Goal: Check status: Check status

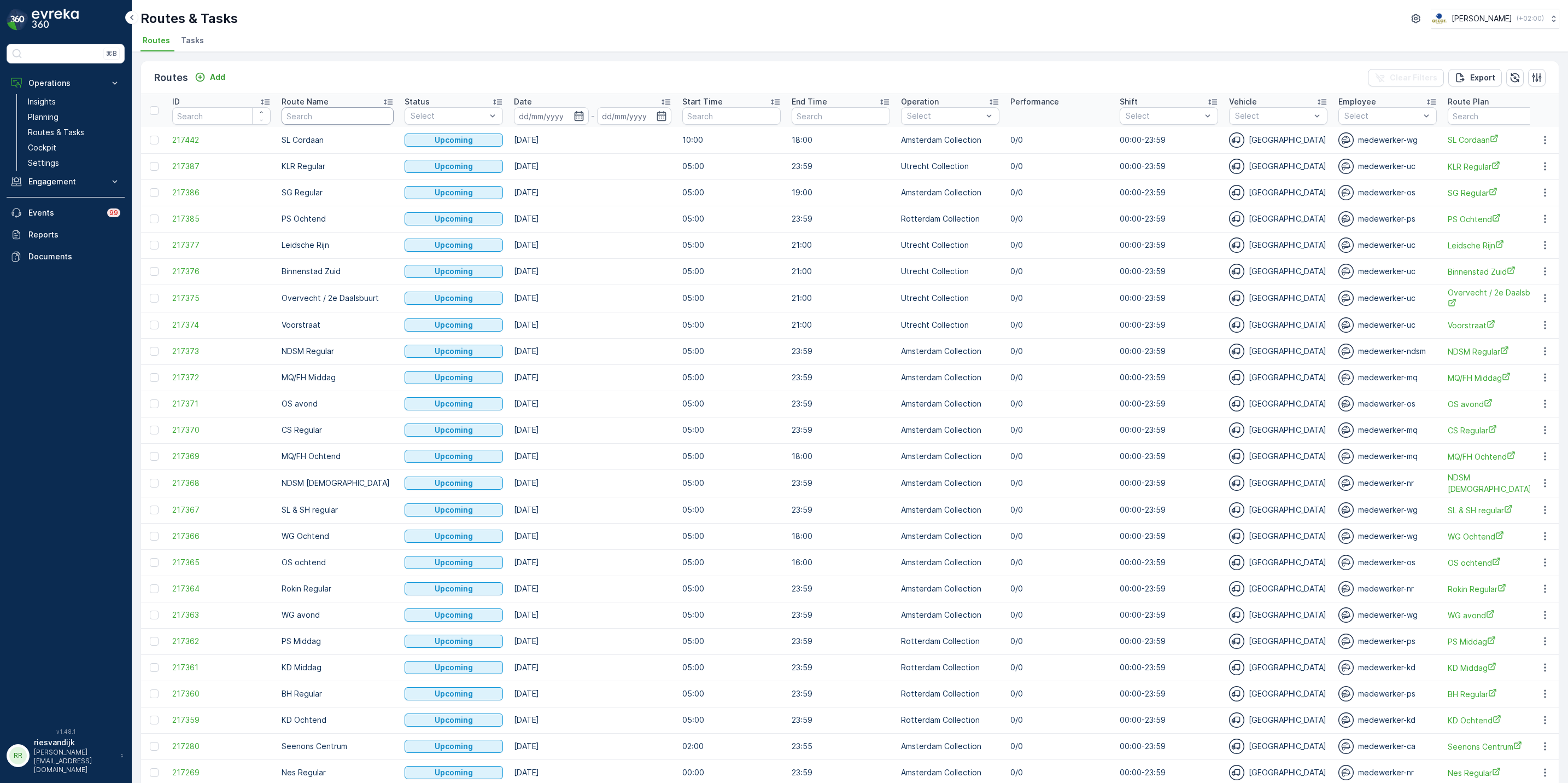
click at [330, 112] on input "text" at bounding box center [337, 116] width 112 height 18
type input "seenons"
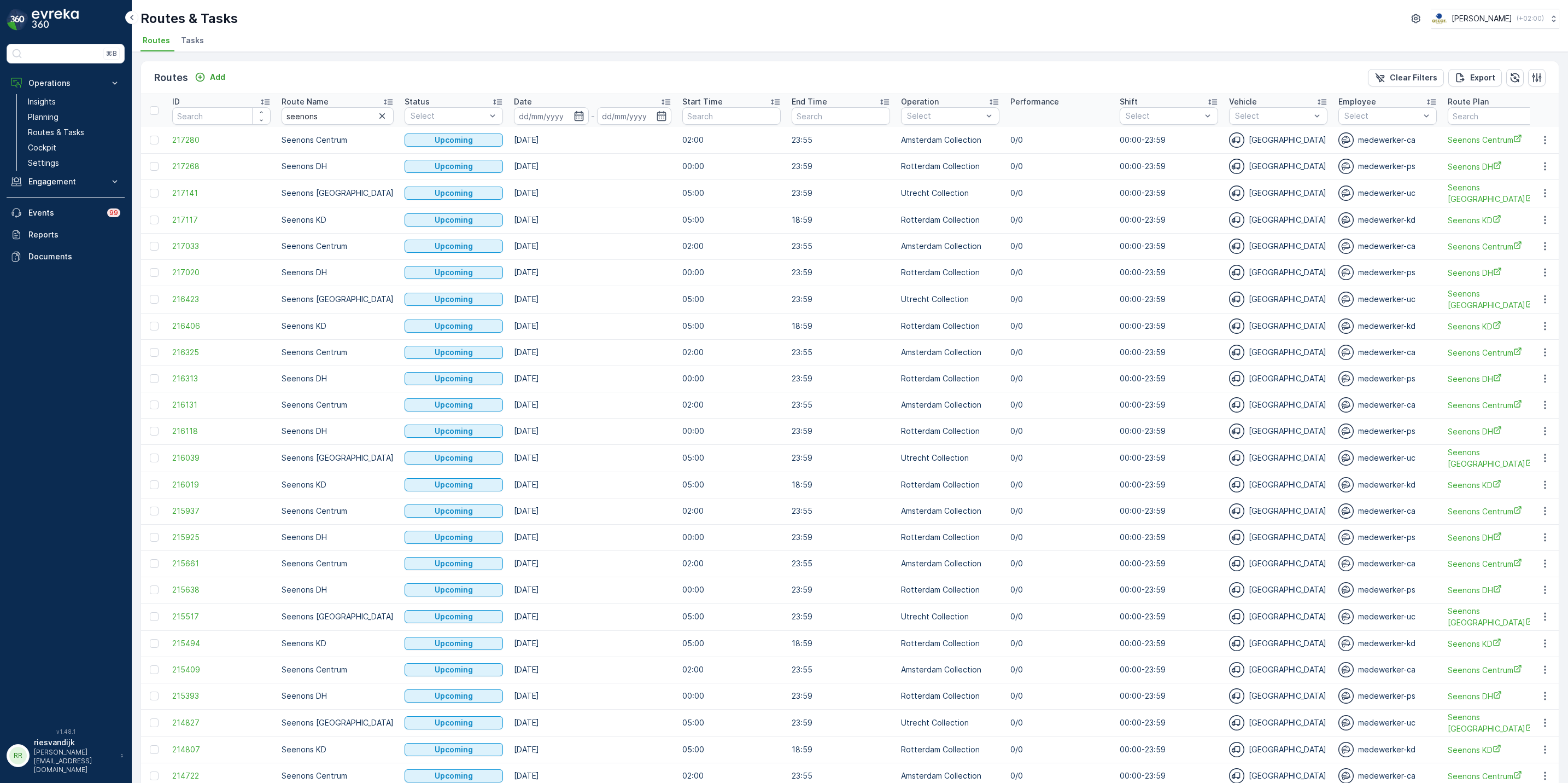
click at [545, 117] on input at bounding box center [550, 116] width 75 height 18
click at [529, 143] on p "[DATE]" at bounding box center [526, 142] width 26 height 11
type input "[DATE]"
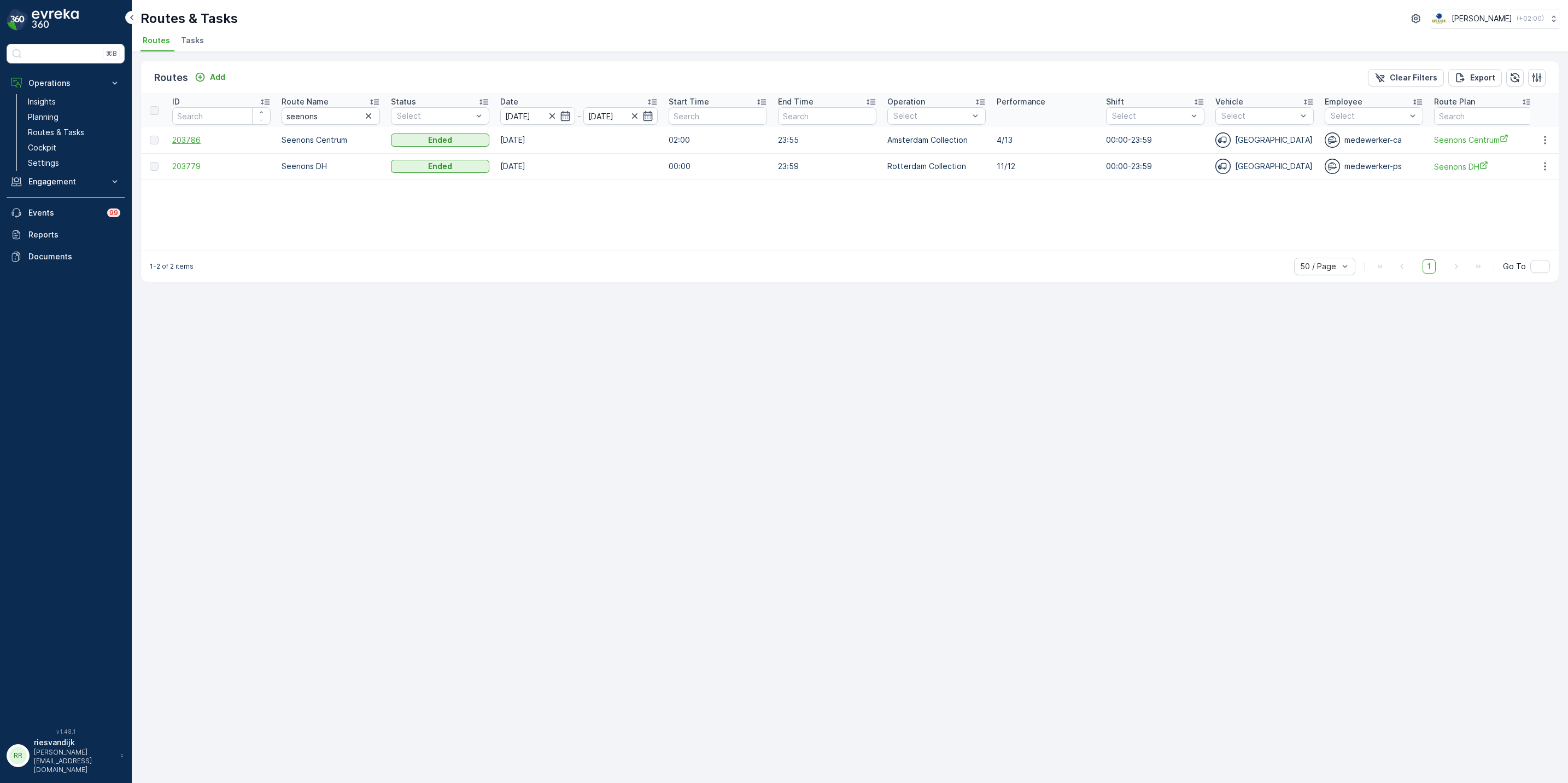
click at [175, 143] on span "203786" at bounding box center [221, 140] width 99 height 11
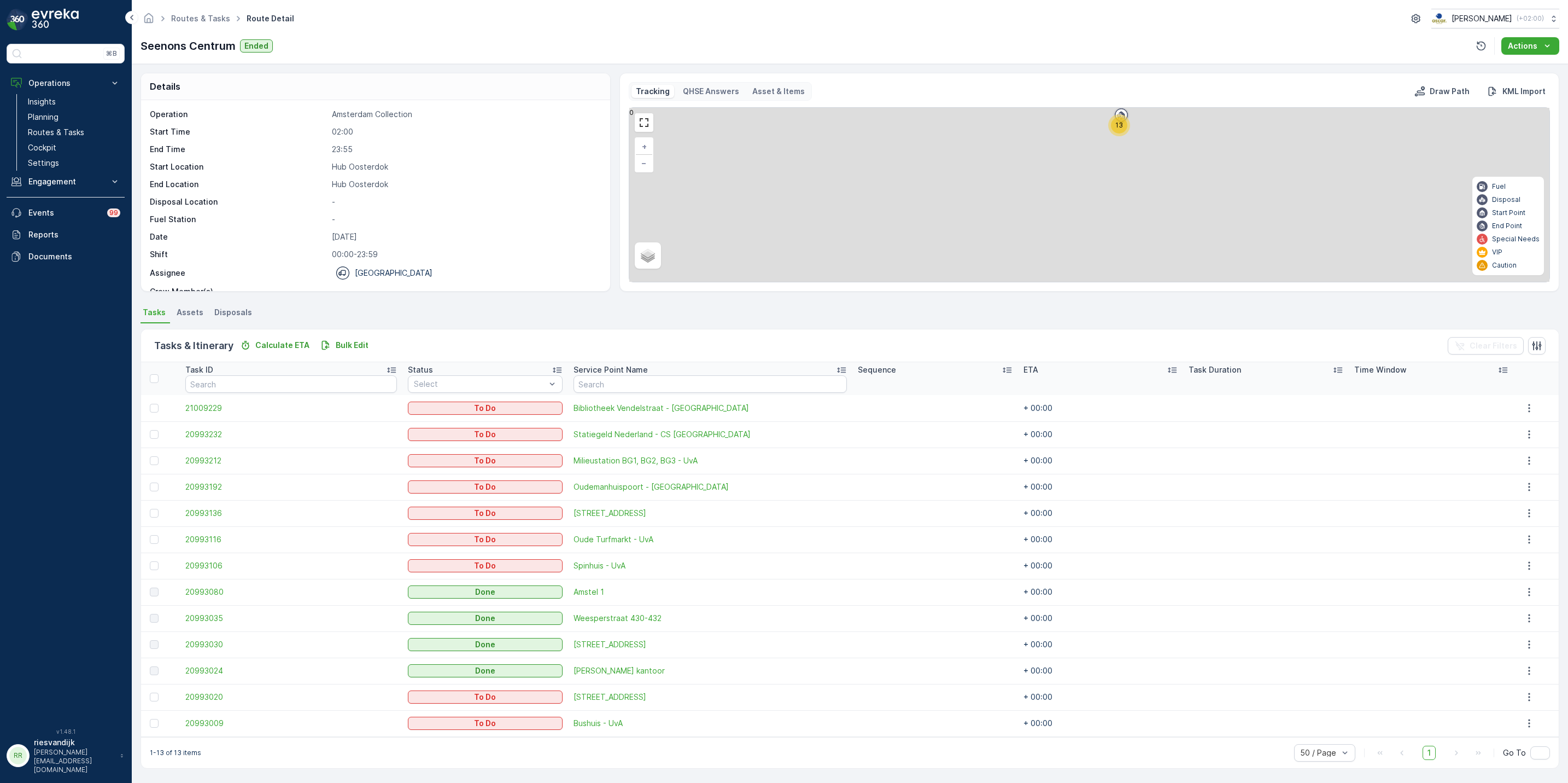
scroll to position [1, 0]
